Goal: Task Accomplishment & Management: Manage account settings

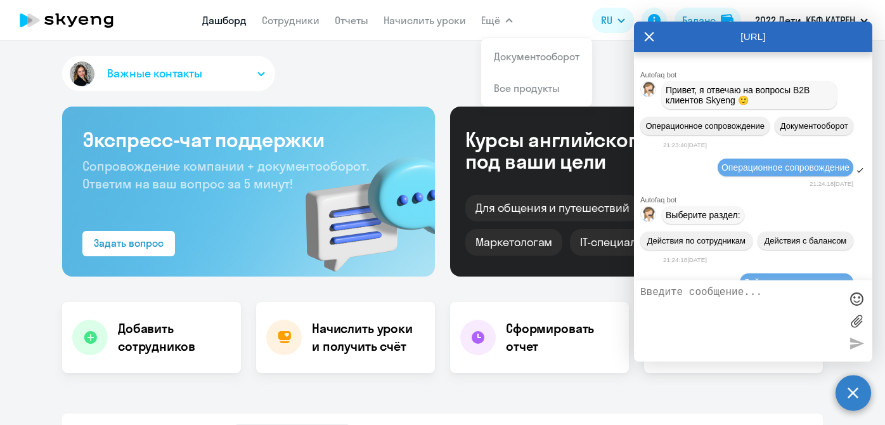
select select "30"
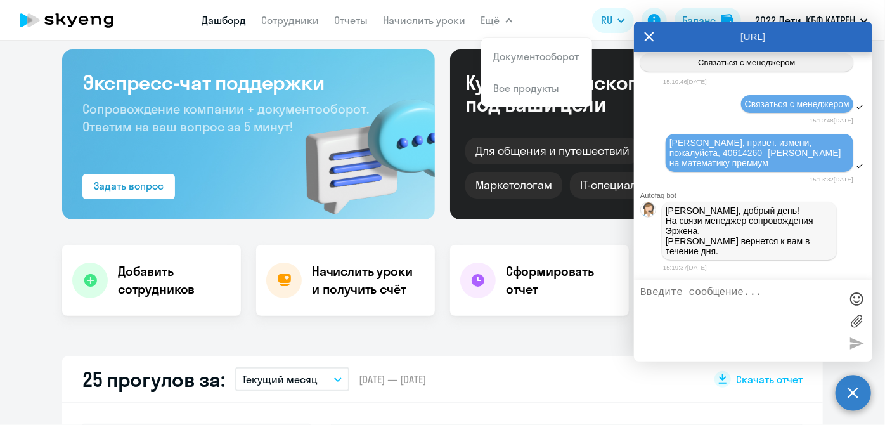
click at [265, 17] on link "Сотрудники" at bounding box center [291, 20] width 58 height 13
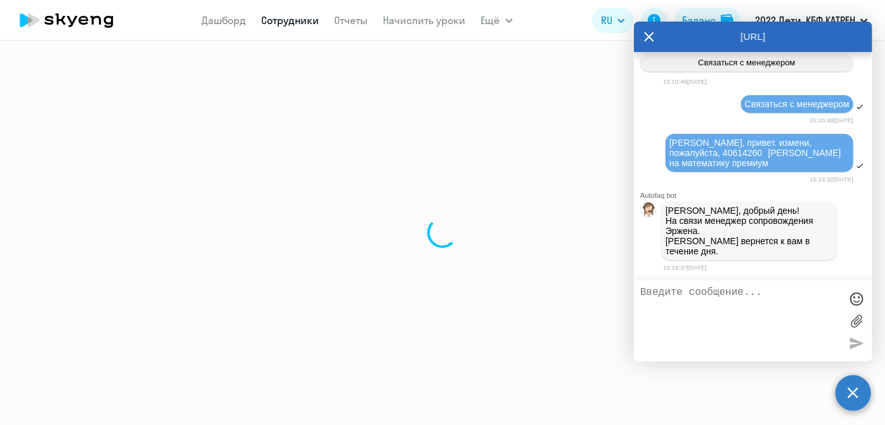
click at [648, 44] on icon at bounding box center [649, 37] width 10 height 30
select select "30"
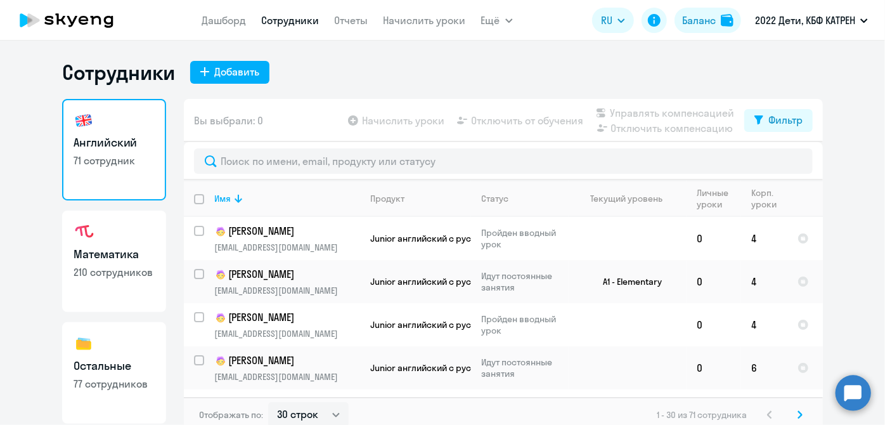
scroll to position [110, 0]
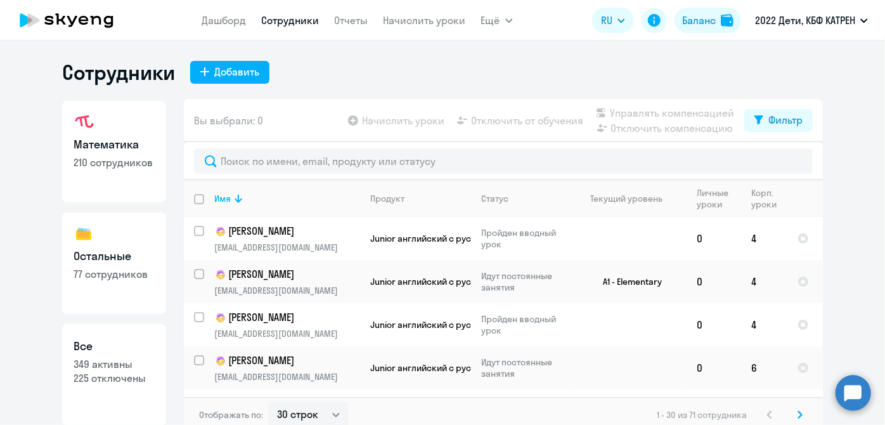
click at [98, 338] on h3 "Все" at bounding box center [114, 346] width 81 height 16
select select "30"
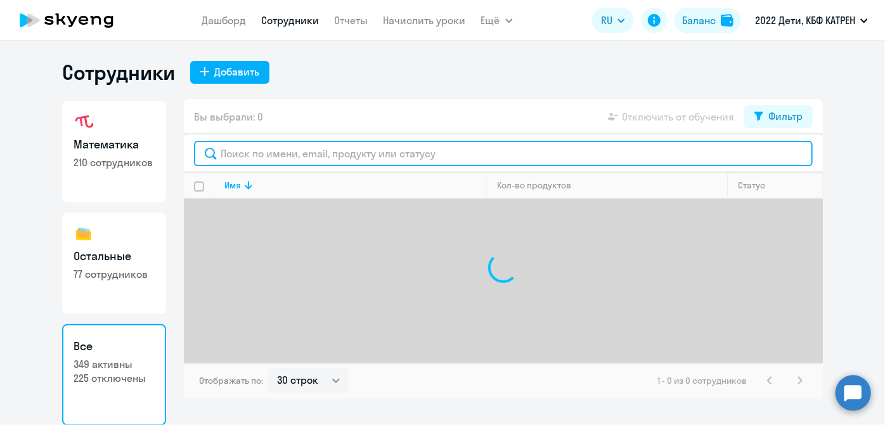
click at [299, 152] on input "text" at bounding box center [503, 153] width 619 height 25
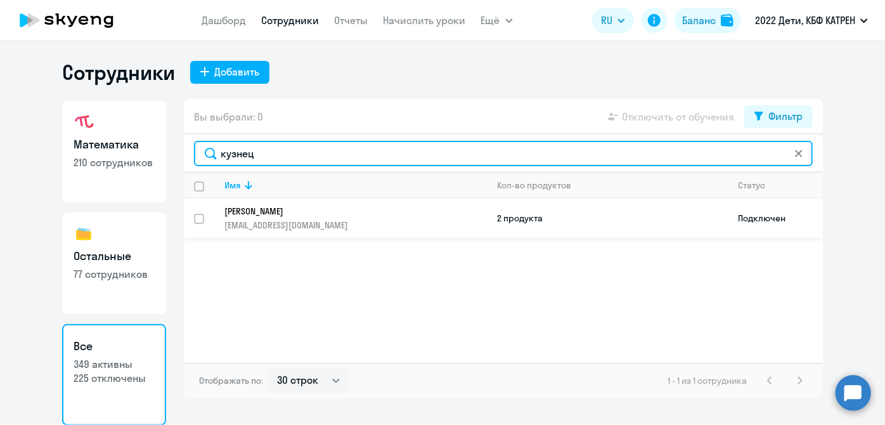
type input "кузнец"
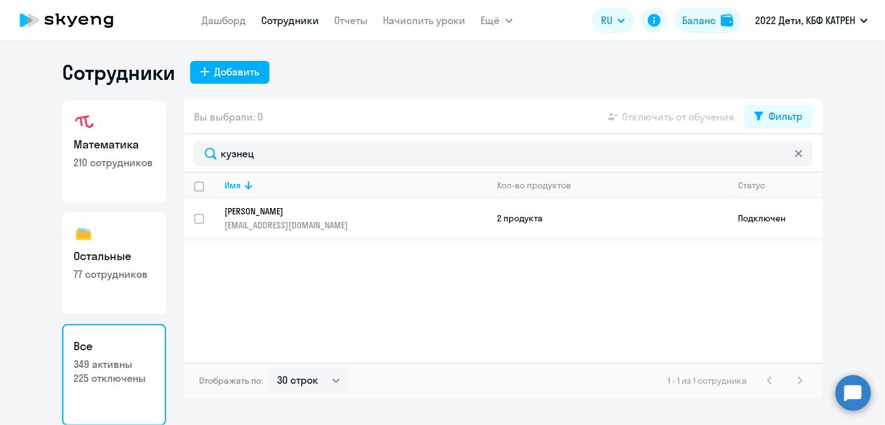
click at [298, 213] on p "[PERSON_NAME]" at bounding box center [347, 211] width 245 height 11
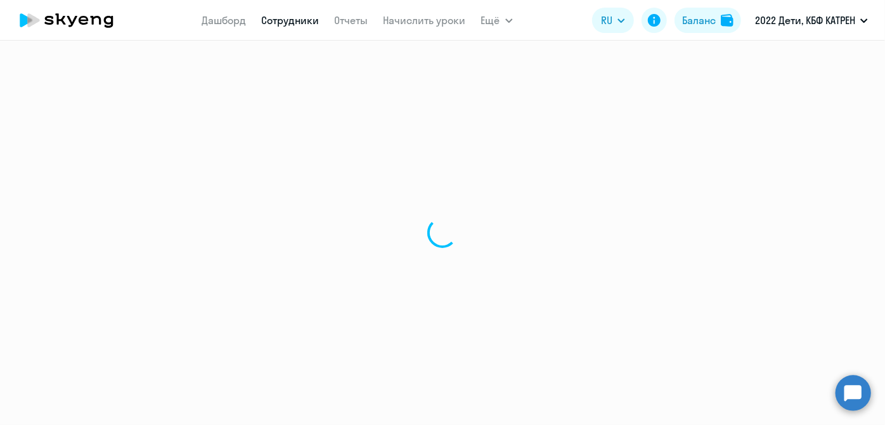
select select "english"
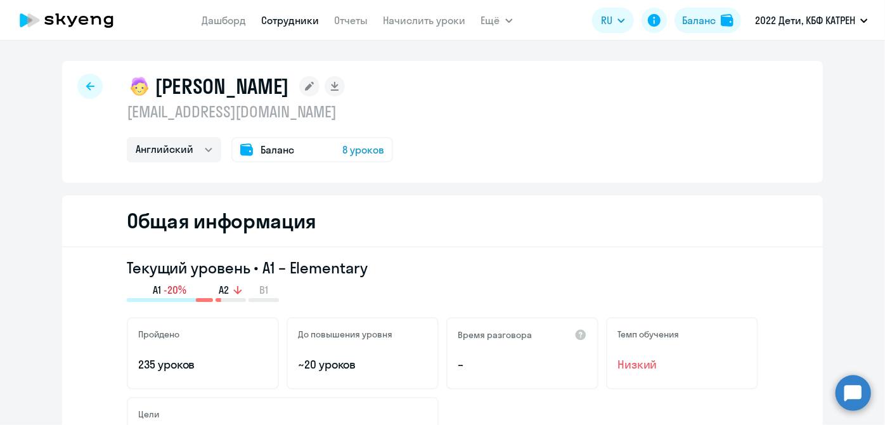
select select "30"
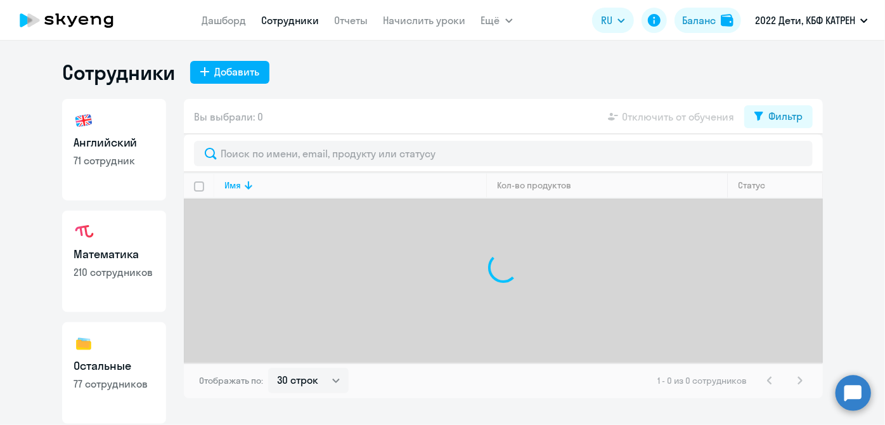
click at [84, 129] on img at bounding box center [84, 120] width 20 height 20
select select "30"
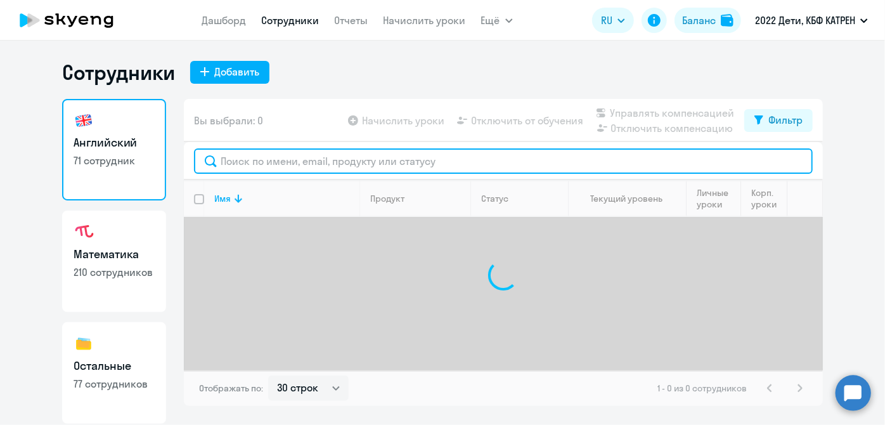
click at [264, 160] on input "text" at bounding box center [503, 160] width 619 height 25
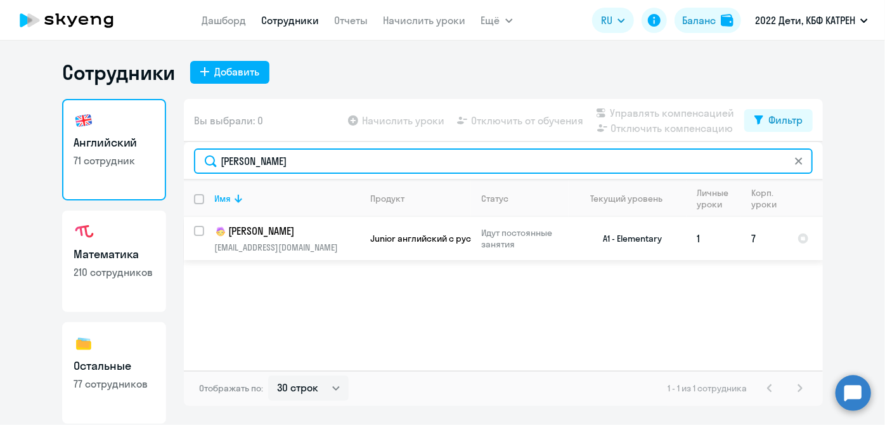
type input "[PERSON_NAME]"
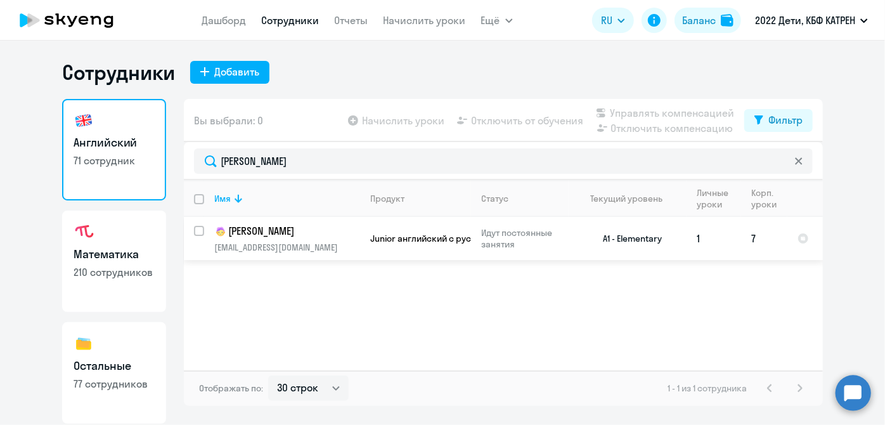
click at [202, 233] on input "select row 16847099" at bounding box center [206, 238] width 25 height 25
checkbox input "true"
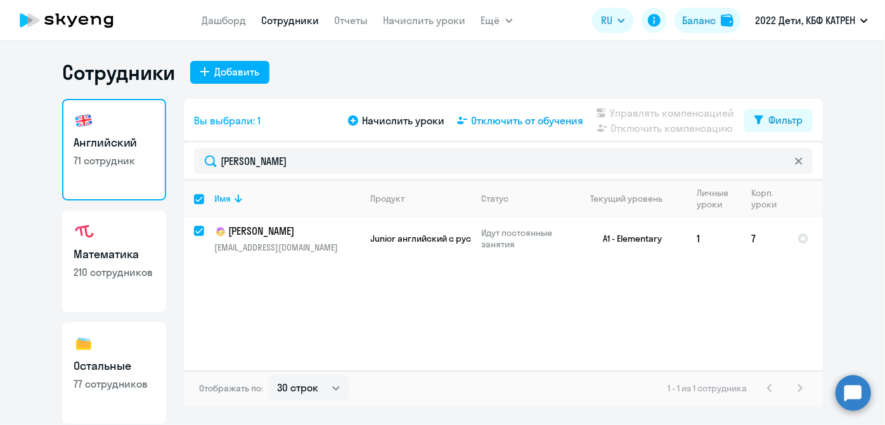
click at [537, 121] on span "Отключить от обучения" at bounding box center [527, 120] width 112 height 15
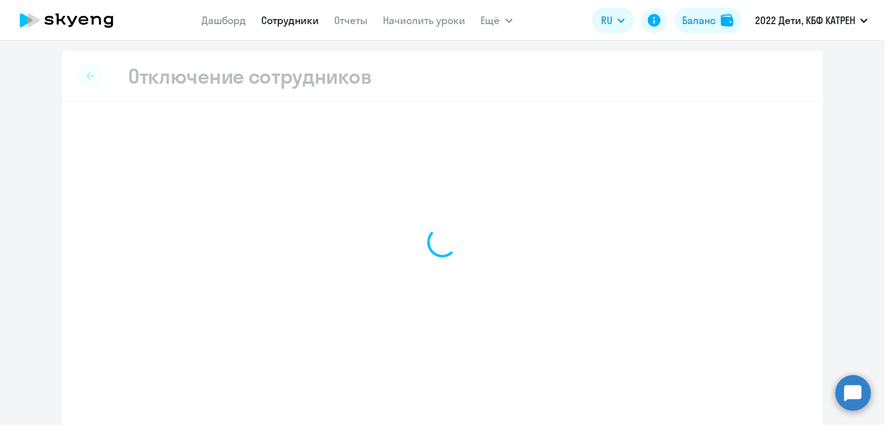
select select "all"
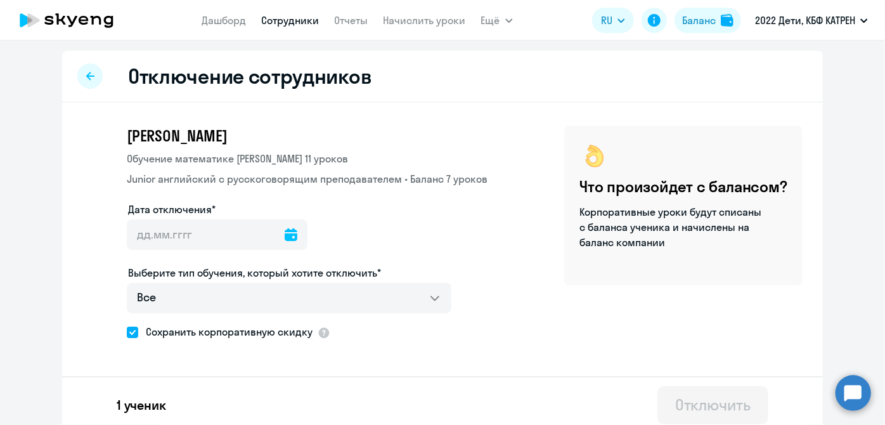
click at [285, 237] on icon at bounding box center [291, 234] width 13 height 13
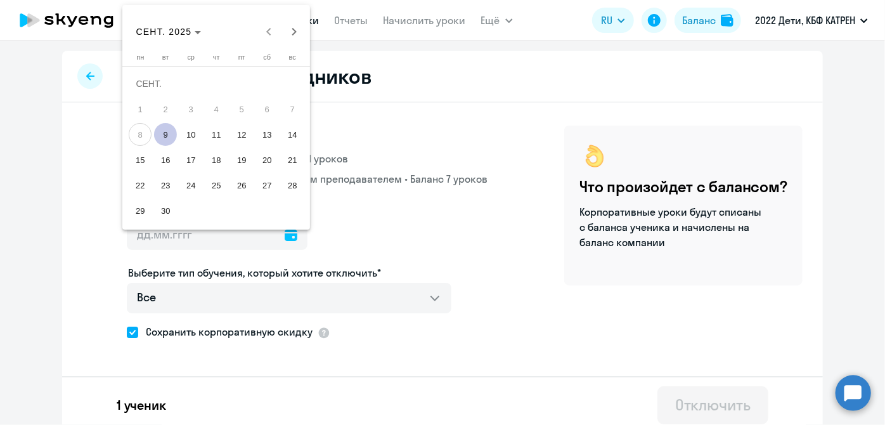
click at [167, 139] on span "9" at bounding box center [165, 134] width 23 height 23
type input "[DATE]"
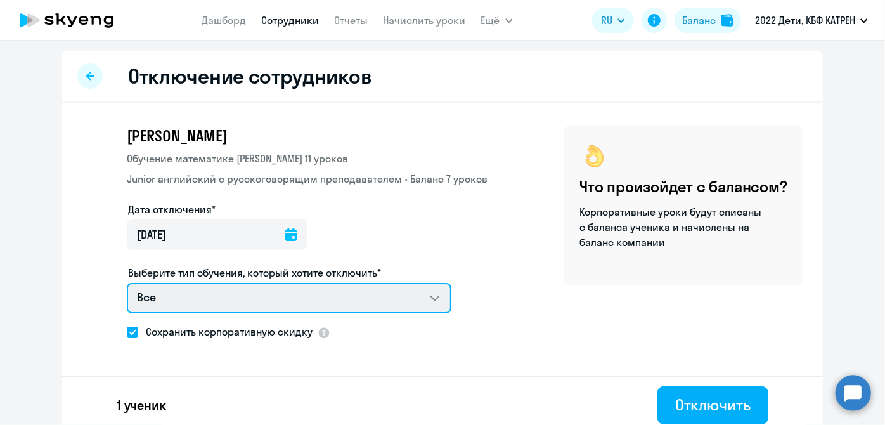
click at [434, 294] on select "Все Обучение математике ребенка Junior [DEMOGRAPHIC_DATA] с русскоговорящим пре…" at bounding box center [289, 298] width 325 height 30
select select "english_junior_not_native_speaker"
click at [127, 283] on select "Все Обучение математике ребенка Junior [DEMOGRAPHIC_DATA] с русскоговорящим пре…" at bounding box center [289, 298] width 325 height 30
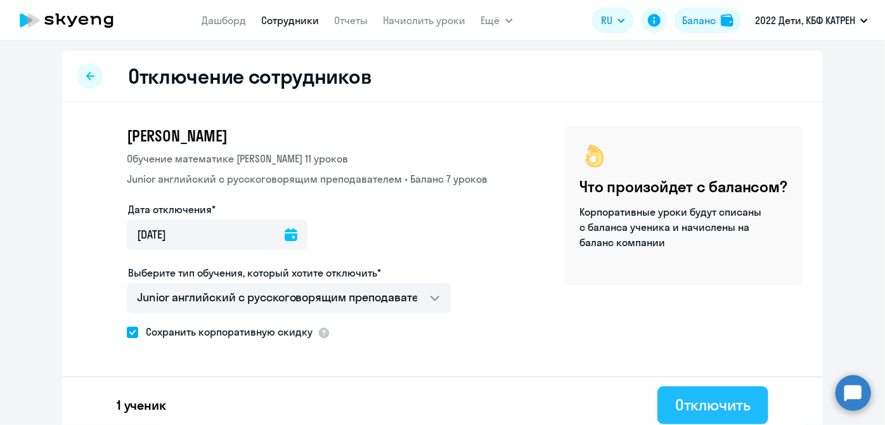
click at [677, 412] on div "Отключить" at bounding box center [713, 405] width 75 height 20
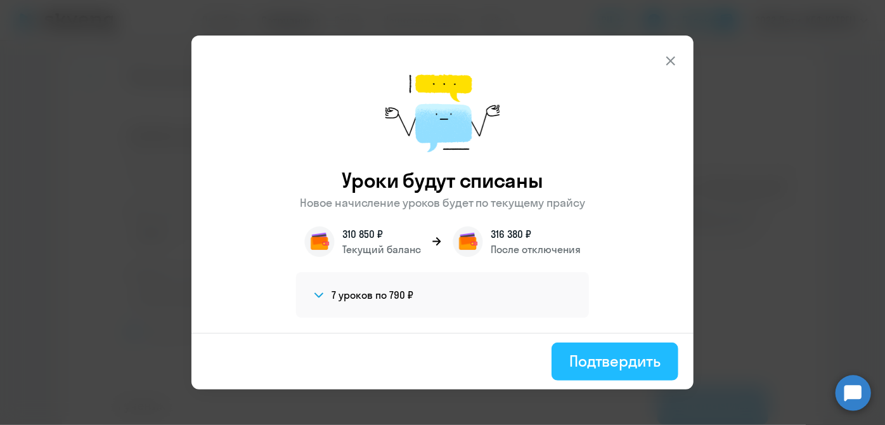
click at [589, 365] on div "Подтвердить" at bounding box center [615, 361] width 91 height 20
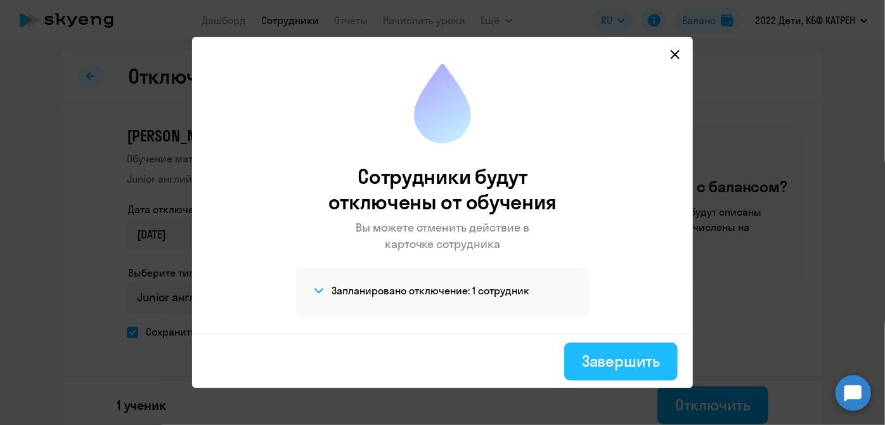
click at [599, 367] on div "Завершить" at bounding box center [621, 361] width 78 height 20
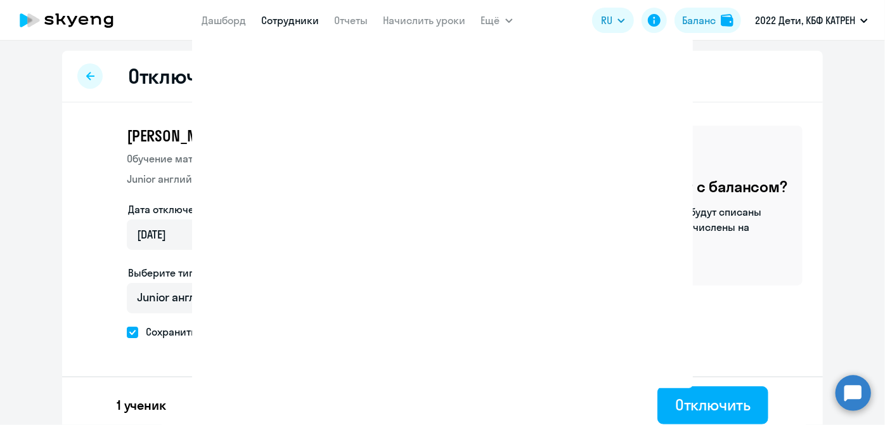
select select "30"
